Goal: Task Accomplishment & Management: Manage account settings

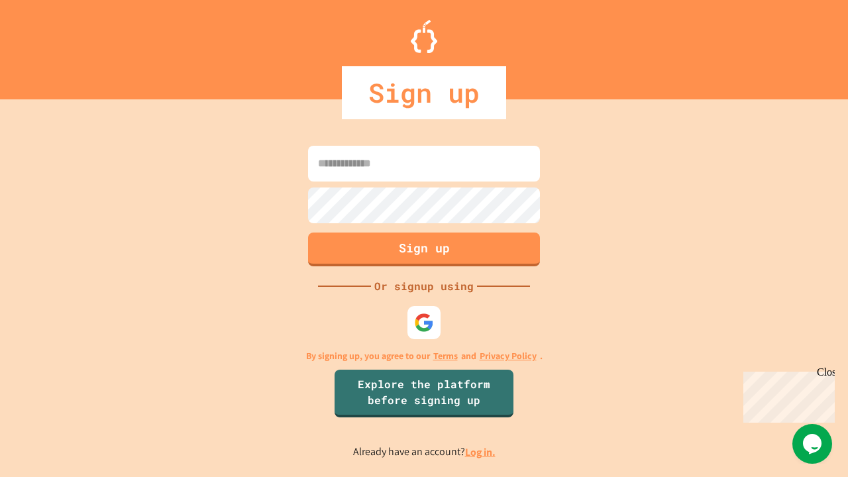
click at [481, 452] on link "Log in." at bounding box center [480, 452] width 30 height 14
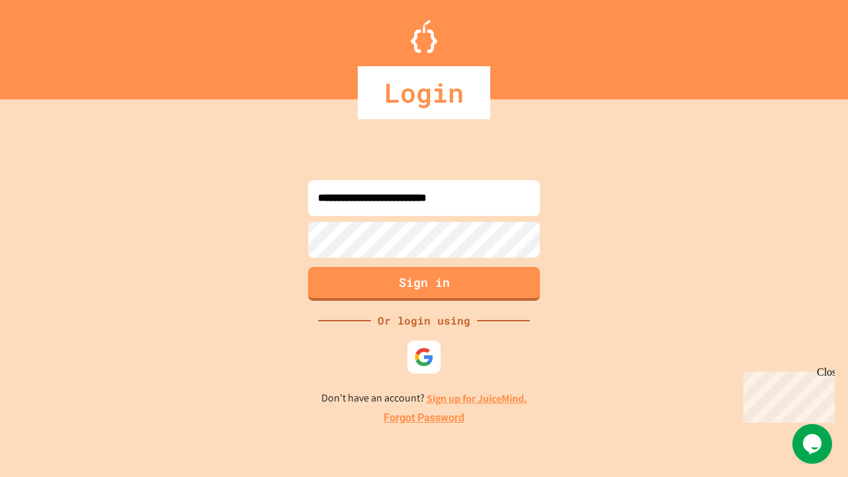
type input "**********"
